Goal: Task Accomplishment & Management: Use online tool/utility

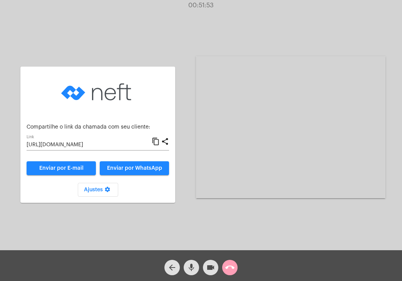
click at [231, 269] on mat-icon "call_end" at bounding box center [229, 267] width 9 height 9
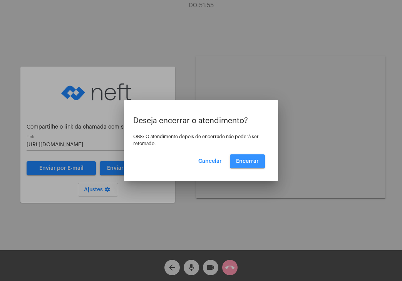
click at [244, 158] on button "Encerrar" at bounding box center [247, 162] width 35 height 14
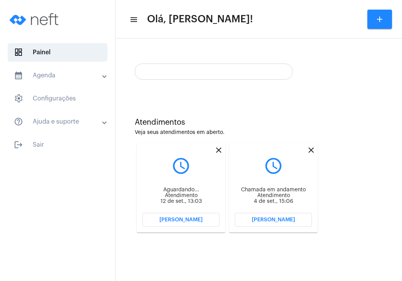
click at [250, 72] on div at bounding box center [214, 72] width 158 height 16
click at [268, 147] on mat-card "close query_builder Chamada em andamento Atendimento 4 de set., 15:06 Abrir Cha…" at bounding box center [273, 187] width 89 height 89
click at [310, 151] on mat-icon "close" at bounding box center [311, 150] width 9 height 9
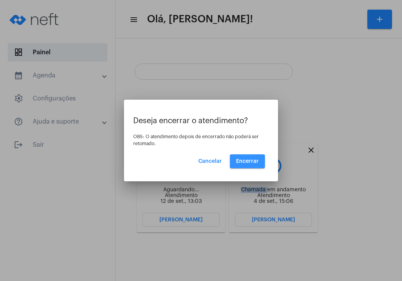
click at [251, 162] on span "Encerrar" at bounding box center [247, 161] width 23 height 5
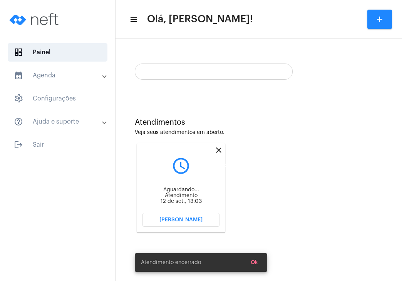
click at [221, 150] on mat-icon "close" at bounding box center [218, 150] width 9 height 9
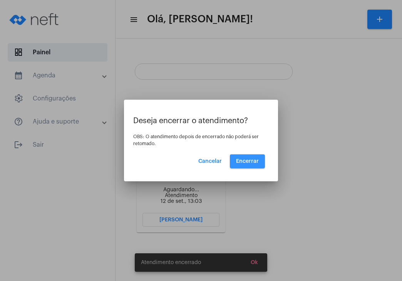
click at [245, 159] on span "Encerrar" at bounding box center [247, 161] width 23 height 5
